Goal: Information Seeking & Learning: Compare options

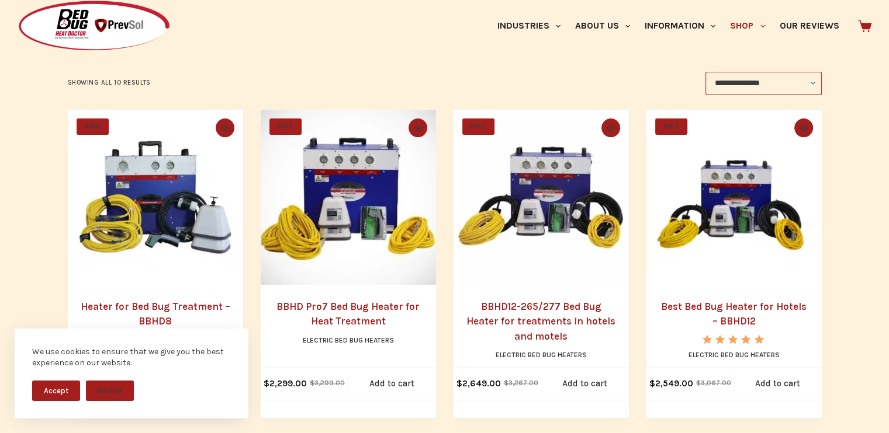
scroll to position [292, 0]
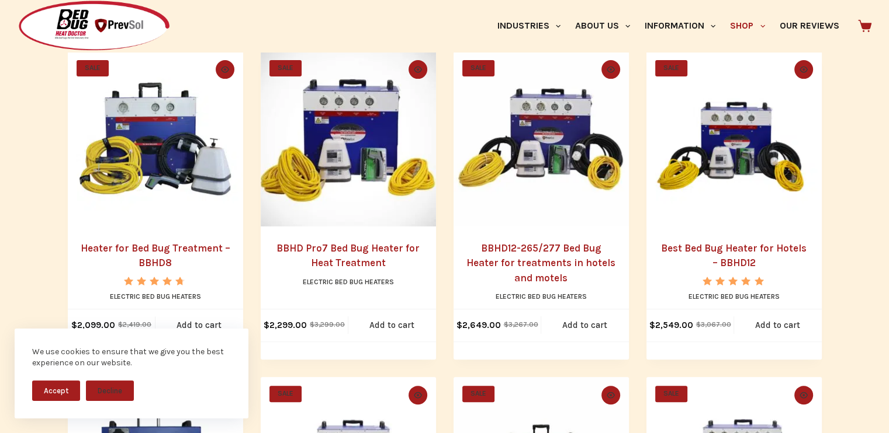
click at [183, 131] on img "Heater for Bed Bug Treatment - BBHD8" at bounding box center [155, 138] width 175 height 175
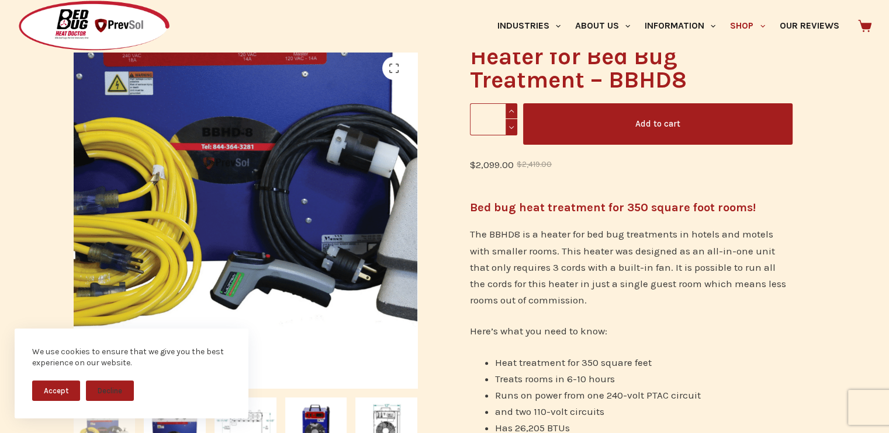
scroll to position [175, 0]
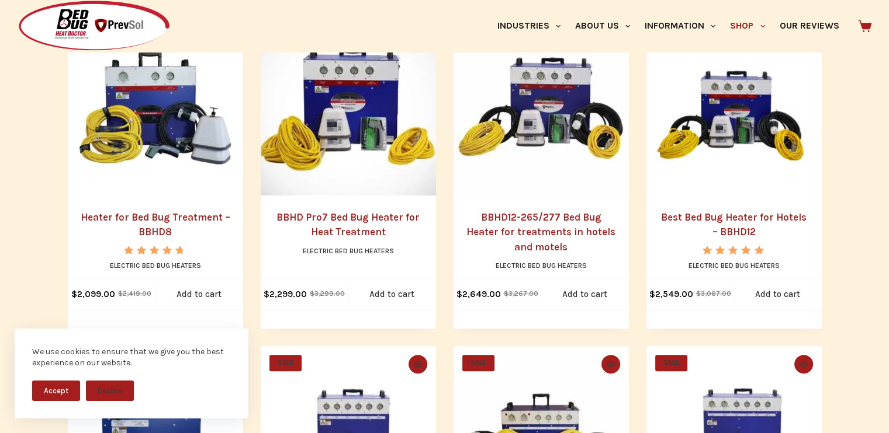
scroll to position [350, 0]
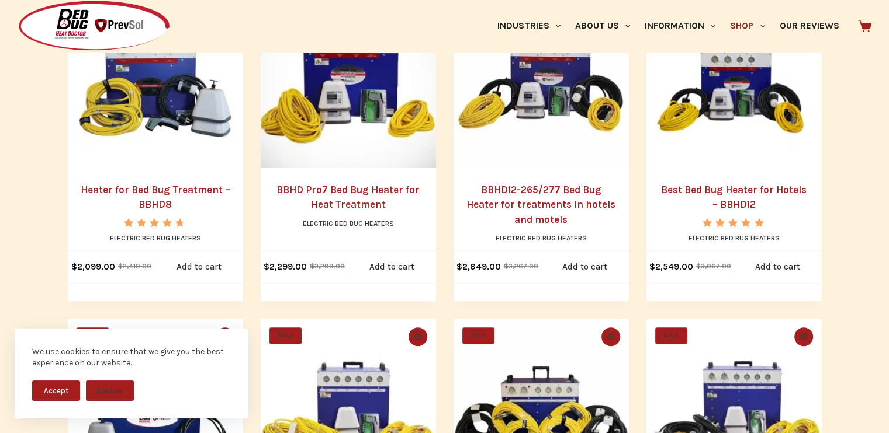
click at [538, 197] on h2 "BBHD12-265/277 Bed Bug Heater for treatments in hotels and motels" at bounding box center [541, 205] width 152 height 45
click at [533, 205] on link "BBHD12-265/277 Bed Bug Heater for treatments in hotels and motels" at bounding box center [540, 204] width 149 height 41
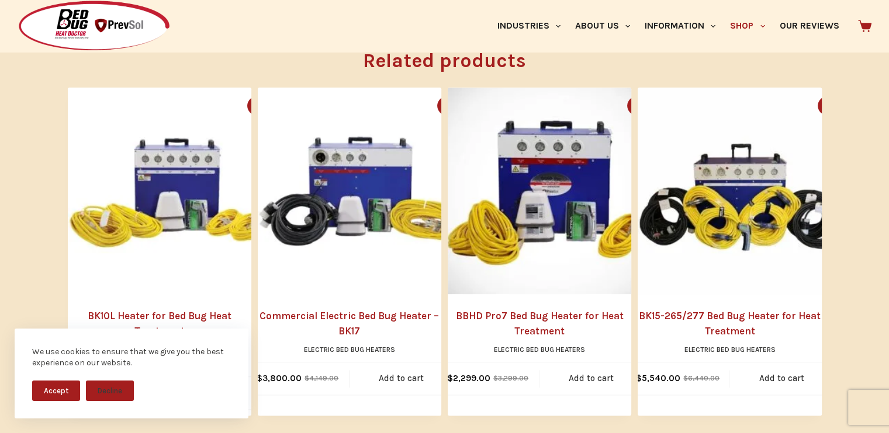
scroll to position [1285, 0]
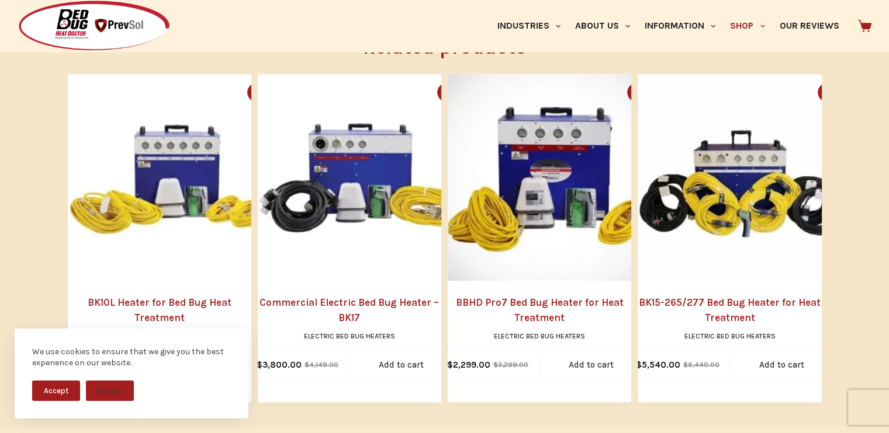
click at [713, 252] on img "BK15-265/277 Bed Bug Heater for Heat Treatment" at bounding box center [740, 177] width 207 height 207
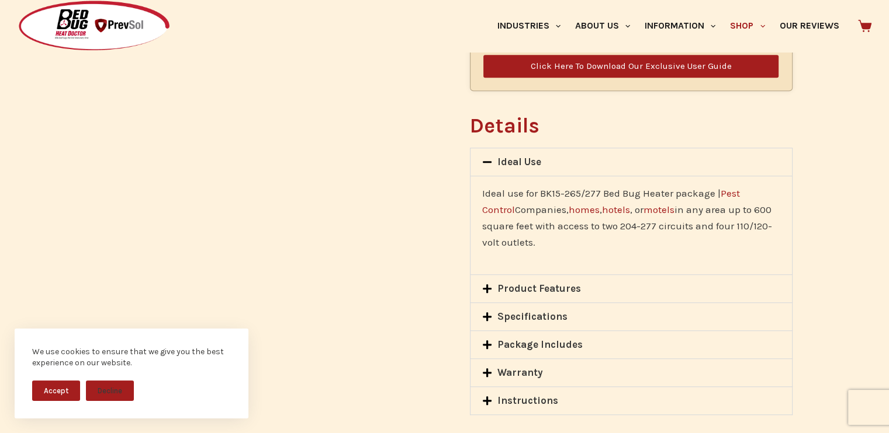
scroll to position [935, 0]
